Goal: Information Seeking & Learning: Learn about a topic

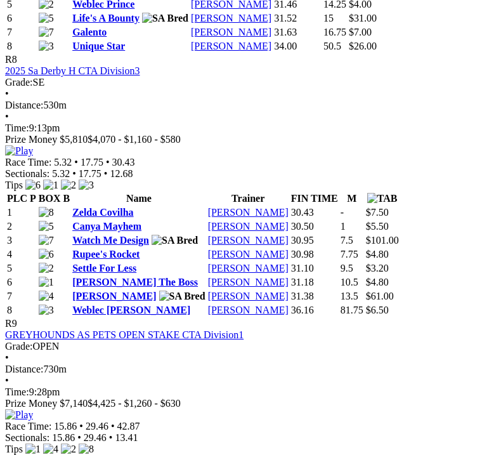
scroll to position [2333, 0]
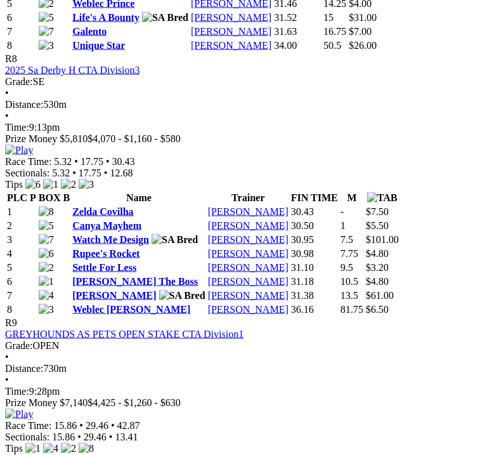
click at [339, 233] on td "30.95" at bounding box center [314, 239] width 48 height 13
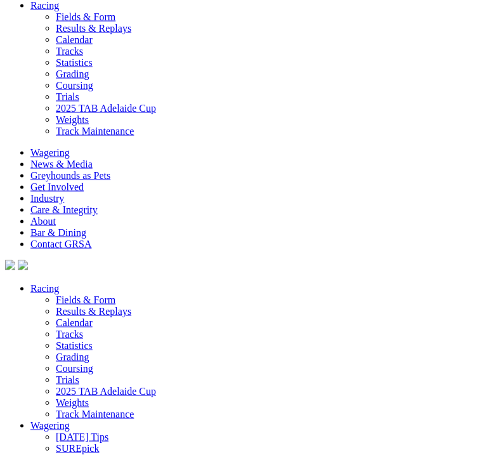
scroll to position [3623, 0]
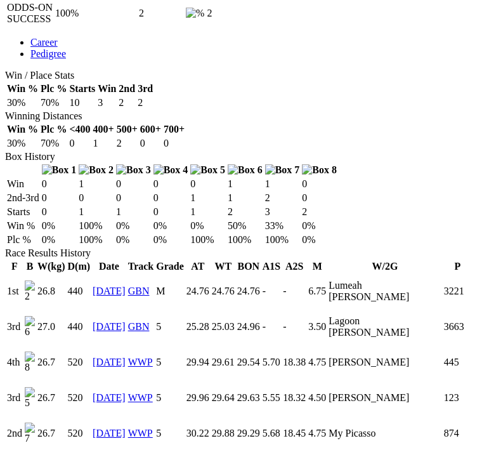
scroll to position [798, 0]
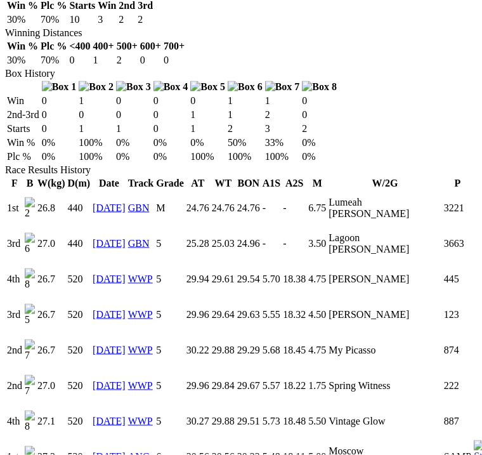
click at [110, 380] on link "31 Jul 25" at bounding box center [109, 385] width 33 height 11
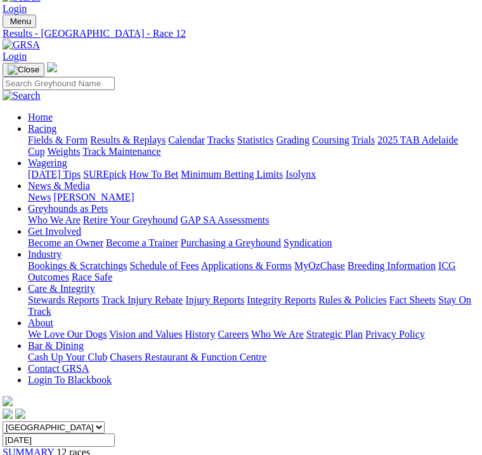
scroll to position [0, 2]
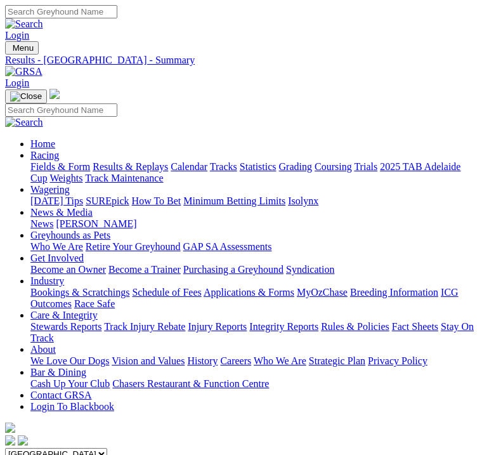
scroll to position [3658, 0]
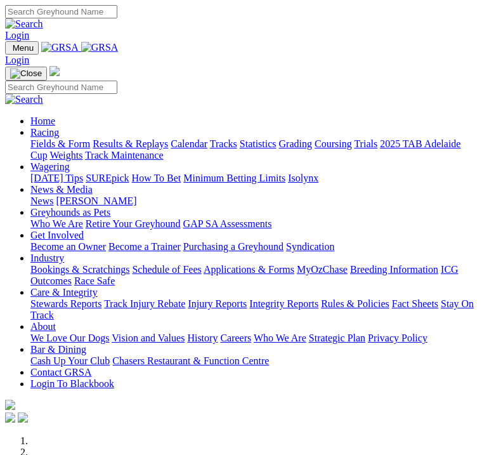
scroll to position [439, 0]
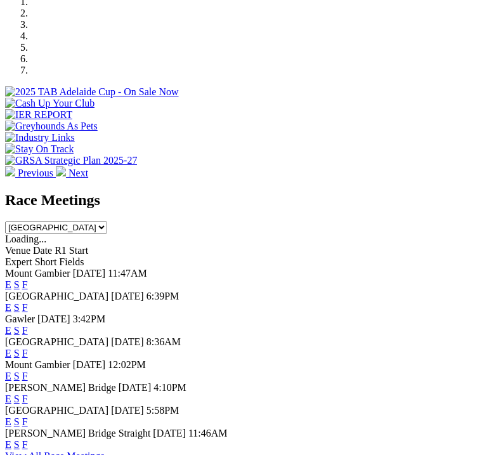
click at [28, 302] on link "F" at bounding box center [25, 307] width 6 height 11
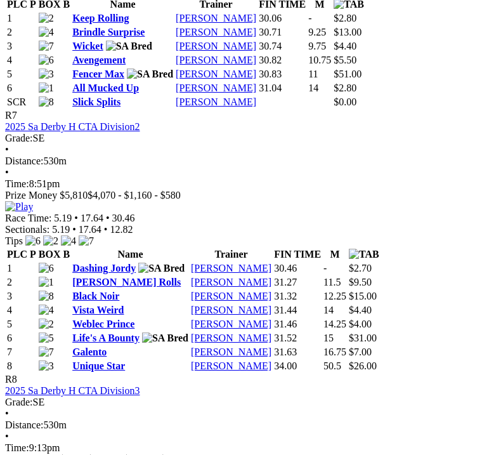
scroll to position [2013, 0]
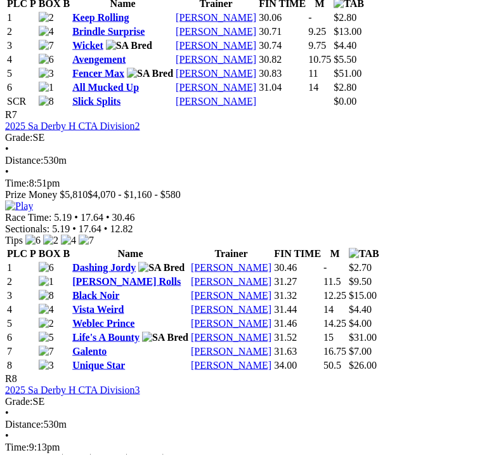
click at [33, 200] on img at bounding box center [19, 205] width 28 height 11
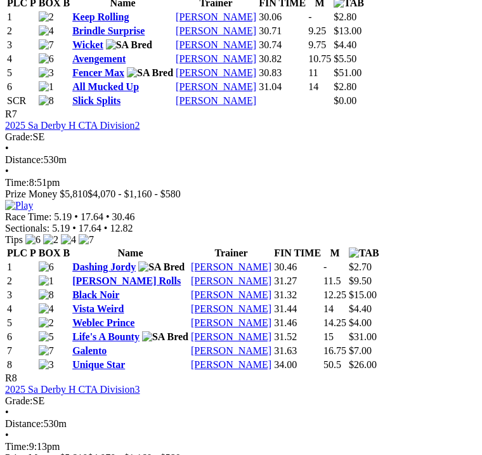
click at [33, 200] on img at bounding box center [19, 205] width 28 height 11
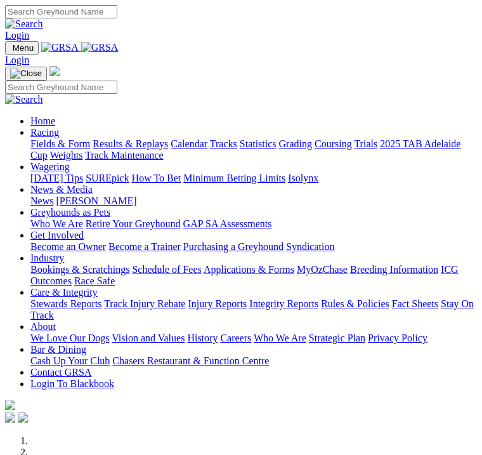
scroll to position [439, 0]
